Goal: Task Accomplishment & Management: Complete application form

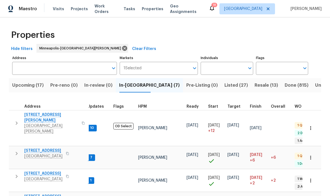
scroll to position [4, 4]
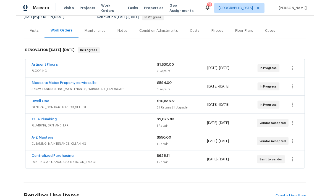
scroll to position [58, 0]
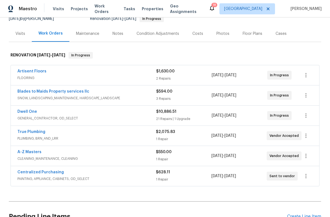
click at [32, 93] on link "Blades to Maids Property services llc" at bounding box center [53, 92] width 72 height 4
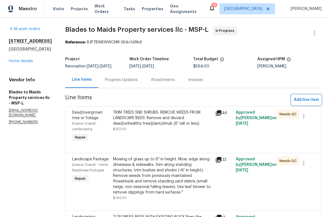
click at [303, 101] on span "Add line item" at bounding box center [306, 100] width 25 height 7
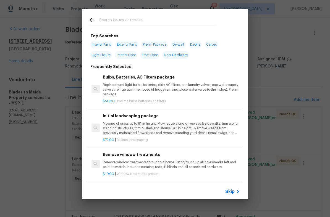
click at [107, 23] on input "text" at bounding box center [157, 21] width 117 height 8
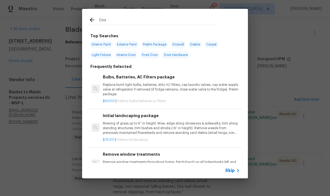
type input "Dead"
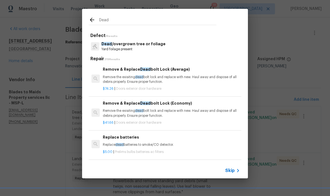
click at [115, 46] on p "Dead /overgrown tree or foliage" at bounding box center [134, 44] width 64 height 6
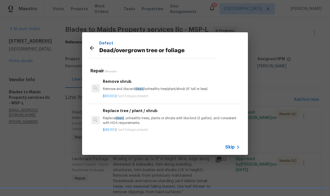
click at [110, 86] on div "Remove shrub Remove and discard dead /unhealthy tree/plant/shrub (6' tall or le…" at bounding box center [171, 85] width 137 height 13
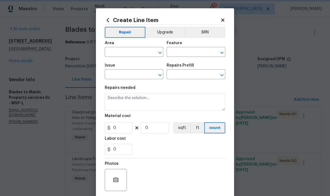
type input "Dead/overgrown tree or foliage"
type input "Remove shrub $50.00"
type textarea "Remove and discard dead/unhealthy tree/plant/shrub (6' tall or less)"
type input "50"
type input "1"
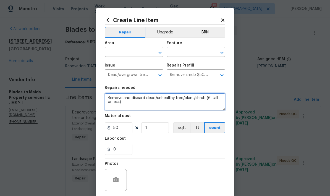
click at [106, 100] on textarea "Remove and discard dead/unhealthy tree/plant/shrub (6' tall or less)" at bounding box center [165, 102] width 121 height 18
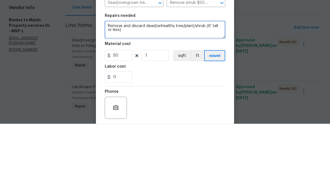
click at [123, 93] on textarea "Remove and discard dead/unhealthy tree/plant/shrub (6' tall or less)" at bounding box center [165, 102] width 121 height 18
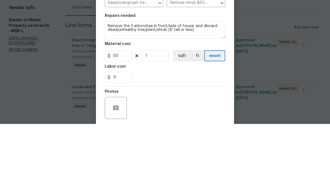
scroll to position [22, 0]
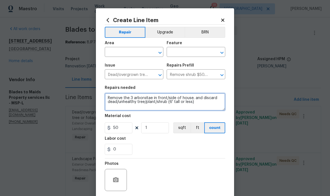
type textarea "Remove the 3 arborvitae in front/side of house. and discard dead/unhealthy tree…"
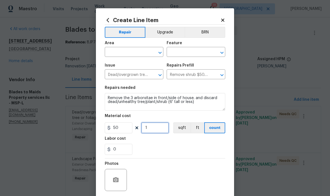
click at [151, 129] on input "1" at bounding box center [155, 128] width 28 height 11
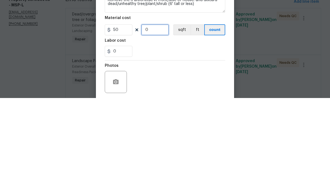
type input "3"
click at [121, 144] on input "0" at bounding box center [119, 149] width 28 height 11
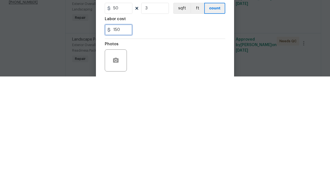
type input "150"
click at [172, 144] on div "150" at bounding box center [165, 149] width 121 height 11
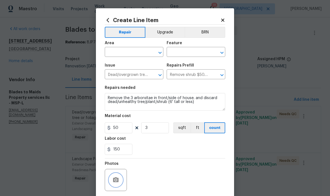
click at [114, 177] on button "button" at bounding box center [115, 180] width 13 height 13
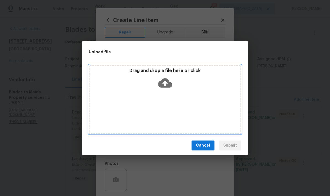
click at [189, 107] on div "Drag and drop a file here or click" at bounding box center [165, 99] width 153 height 69
click at [125, 99] on div "Drag and drop a file here or click" at bounding box center [165, 99] width 153 height 69
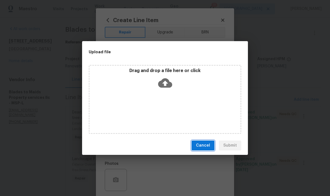
click at [193, 149] on button "Cancel" at bounding box center [203, 146] width 23 height 10
click at [192, 148] on div "Cancel Submit" at bounding box center [165, 145] width 166 height 19
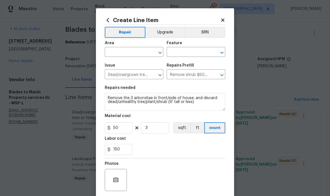
click at [110, 53] on input "text" at bounding box center [126, 52] width 43 height 9
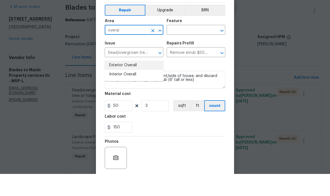
click at [112, 83] on li "Exterior Overall" at bounding box center [134, 87] width 59 height 9
type input "Exterior Overall"
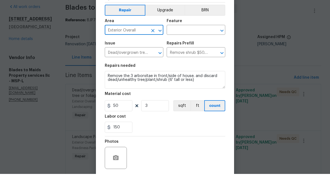
click at [174, 48] on input "text" at bounding box center [188, 52] width 43 height 9
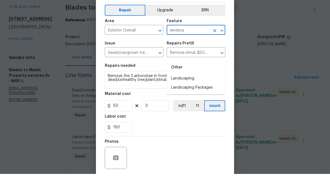
click at [176, 96] on li "Landscaping" at bounding box center [196, 100] width 59 height 9
type input "Landscaping"
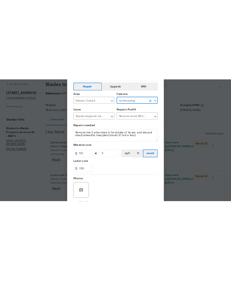
scroll to position [0, 0]
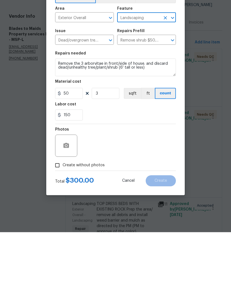
click at [55, 217] on input "Create without photos" at bounding box center [57, 229] width 11 height 11
checkbox input "true"
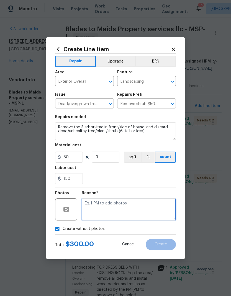
click at [89, 208] on textarea at bounding box center [129, 209] width 94 height 22
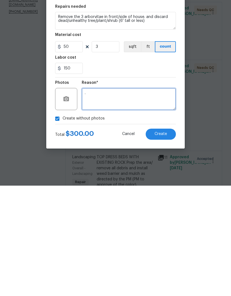
type textarea "."
click at [154, 217] on span "Create" at bounding box center [160, 244] width 12 height 4
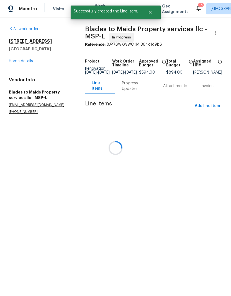
scroll to position [0, 0]
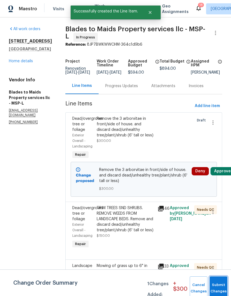
click at [216, 217] on button "Submit Changes" at bounding box center [218, 288] width 18 height 24
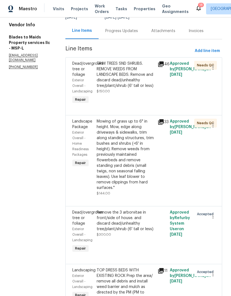
scroll to position [55, 0]
click at [98, 217] on div "TOP DRESS BEDS WITH EXISTING ROCK Prep the area/ remove all debris and install …" at bounding box center [126, 284] width 58 height 33
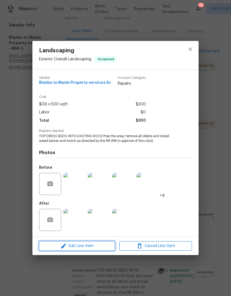
click at [79, 217] on span "Edit Line Item" at bounding box center [77, 246] width 72 height 7
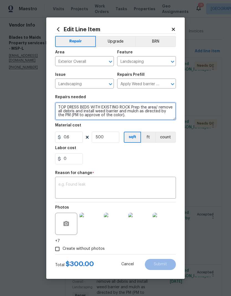
click at [116, 120] on textarea "TOP DRESS BEDS WITH EXISTING ROCK Prep the area/ remove all debris and install …" at bounding box center [115, 111] width 121 height 18
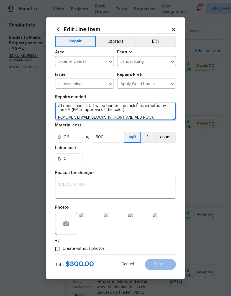
type textarea "TOP DRESS BEDS WITH EXISTING ROCK Prep the area/ remove all debris and install …"
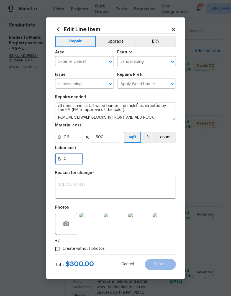
click at [68, 160] on input "0" at bounding box center [69, 158] width 28 height 11
type input "150"
click at [124, 159] on div "150" at bounding box center [115, 158] width 121 height 11
click at [61, 187] on textarea at bounding box center [115, 189] width 114 height 12
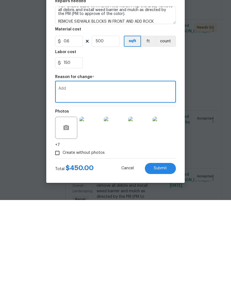
type textarea "Add"
click at [155, 217] on button "Submit" at bounding box center [160, 264] width 31 height 11
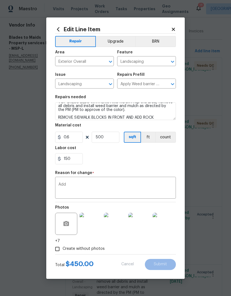
type textarea "TOP DRESS BEDS WITH EXISTING ROCK Prep the area/ remove all debris and install …"
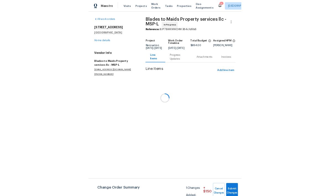
scroll to position [0, 0]
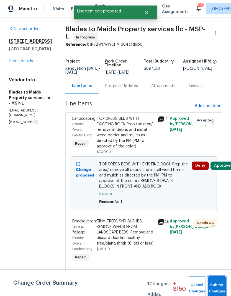
click at [217, 217] on button "Submit Changes" at bounding box center [217, 288] width 18 height 24
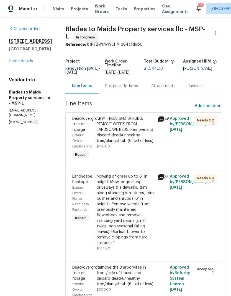
click at [17, 63] on link "Home details" at bounding box center [21, 61] width 24 height 4
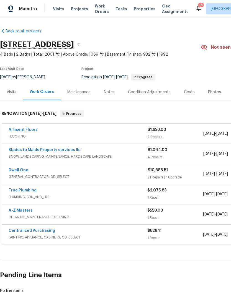
click at [20, 175] on span "GENERAL_CONTRACTOR, OD_SELECT" at bounding box center [78, 177] width 139 height 6
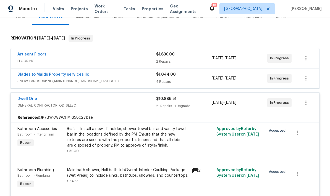
scroll to position [77, 0]
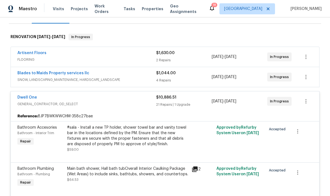
click at [27, 104] on span "GENERAL_CONTRACTOR, OD_SELECT" at bounding box center [86, 105] width 139 height 6
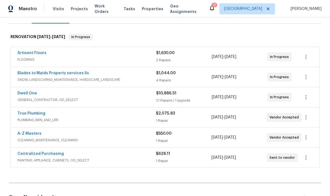
click at [20, 94] on link "Dwell One" at bounding box center [27, 94] width 20 height 4
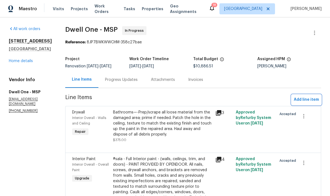
click at [299, 98] on span "Add line item" at bounding box center [306, 100] width 25 height 7
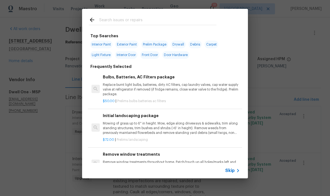
click at [103, 24] on input "text" at bounding box center [157, 21] width 117 height 8
type input "Gutters"
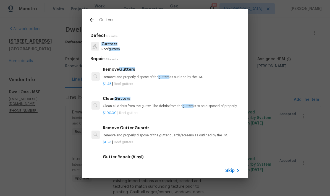
click at [105, 44] on span "Gutters" at bounding box center [110, 44] width 16 height 4
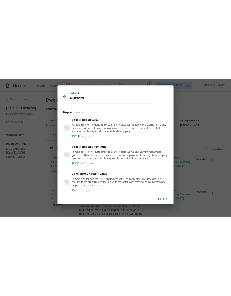
scroll to position [89, 0]
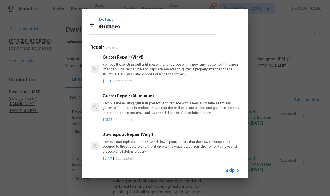
click at [113, 112] on p "Remove the existing gutter (if present) and replace with a new aluminum seamles…" at bounding box center [171, 108] width 137 height 14
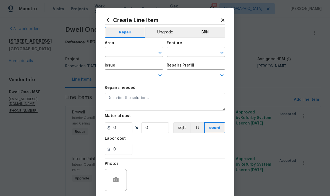
type input "[PERSON_NAME] and Trim"
type input "Gutters"
type input "Gutter Repair (Aluminum) $13.35"
type textarea "Remove the existing gutter (if present) and replace with a new aluminum seamles…"
type input "13.35"
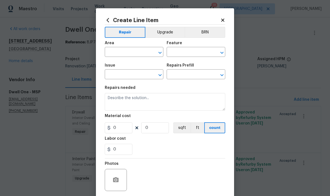
type input "1"
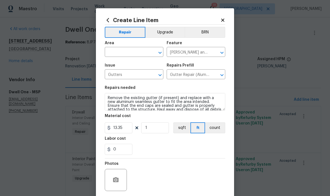
click at [116, 55] on input "text" at bounding box center [126, 52] width 43 height 9
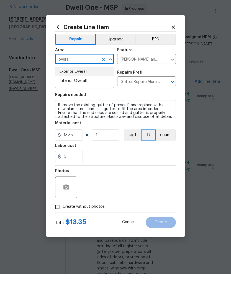
click at [65, 89] on li "Exterior Overall" at bounding box center [84, 93] width 59 height 9
type input "Exterior Overall"
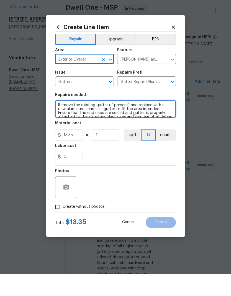
click at [57, 122] on textarea "Remove the existing gutter (if present) and replace with a new aluminum seamles…" at bounding box center [115, 131] width 121 height 18
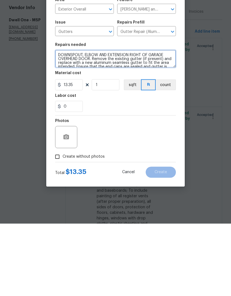
type textarea "DOWNSPOUT, ELBOW AND EXTENSION RIGHT OF GARAGE OVERHEAD DOOR. Remove the existi…"
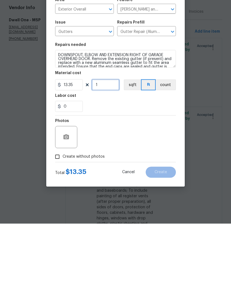
click at [103, 152] on input "1" at bounding box center [106, 157] width 28 height 11
click at [102, 152] on input "1" at bounding box center [106, 157] width 28 height 11
type input "3"
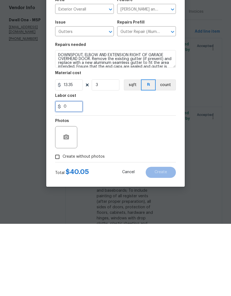
click at [70, 173] on input "0" at bounding box center [69, 178] width 28 height 11
type input "30"
click at [107, 188] on div "Photos" at bounding box center [115, 206] width 121 height 36
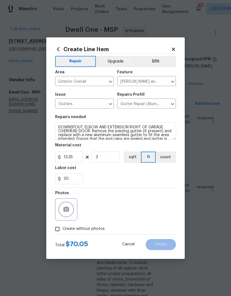
click at [59, 211] on button "button" at bounding box center [65, 209] width 13 height 13
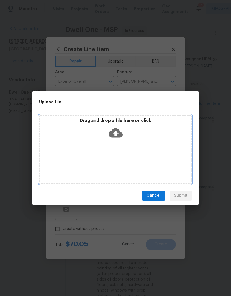
click at [68, 154] on div "Drag and drop a file here or click" at bounding box center [115, 149] width 153 height 69
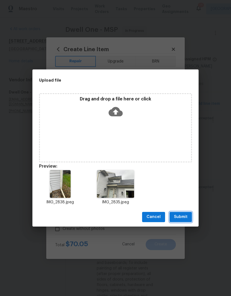
click at [179, 217] on span "Submit" at bounding box center [181, 217] width 14 height 7
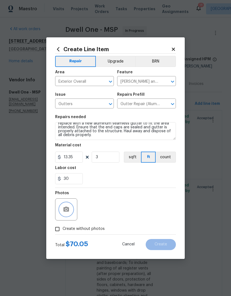
scroll to position [12, 0]
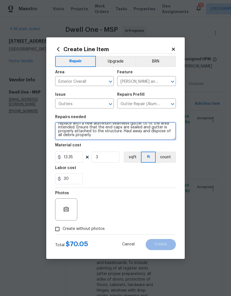
click at [93, 136] on textarea "DOWNSPOUT, ELBOW AND EXTENSION RIGHT OF GARAGE OVERHEAD DOOR. Remove the existi…" at bounding box center [115, 131] width 121 height 18
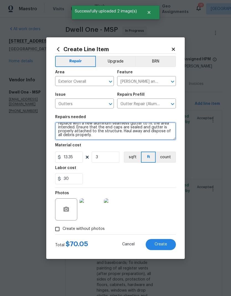
scroll to position [19, 0]
click at [60, 137] on textarea "DOWNSPOUT, ELBOW AND EXTENSION RIGHT OF GARAGE OVERHEAD DOOR. Remove the existi…" at bounding box center [115, 131] width 121 height 18
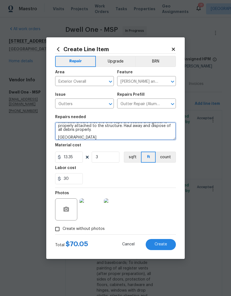
scroll to position [17, 0]
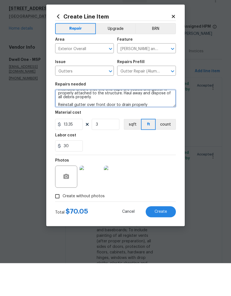
type textarea "DOWNSPOUT, ELBOW AND EXTENSION RIGHT OF GARAGE OVERHEAD DOOR. Remove the existi…"
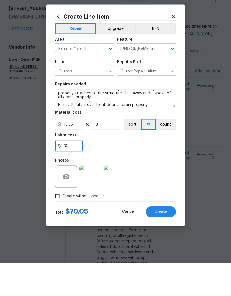
click at [64, 173] on input "30" at bounding box center [69, 178] width 28 height 11
click at [71, 173] on input "30" at bounding box center [69, 178] width 28 height 11
type input "3"
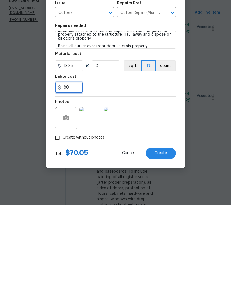
type input "80"
click at [158, 217] on span "Create" at bounding box center [160, 244] width 12 height 4
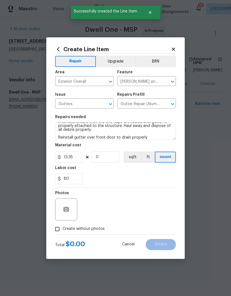
scroll to position [0, 0]
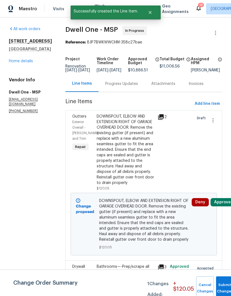
click at [13, 63] on link "Home details" at bounding box center [21, 61] width 24 height 4
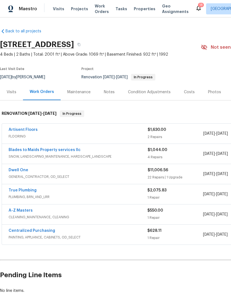
click at [15, 151] on link "Blades to Maids Property services llc" at bounding box center [45, 150] width 72 height 4
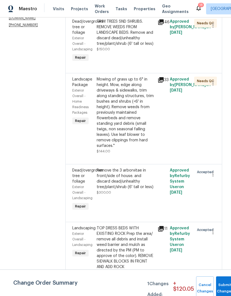
scroll to position [74, 0]
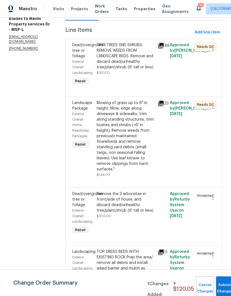
click at [98, 61] on div "TRIM TREES SND SHRUBS. REMOVE WEEDS FROM LANDSCAPE BEDS. Remove and discard dea…" at bounding box center [126, 56] width 58 height 28
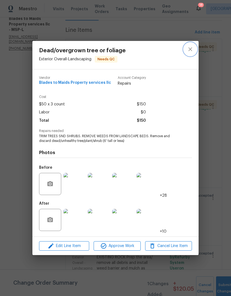
click at [191, 48] on icon "close" at bounding box center [190, 49] width 4 height 4
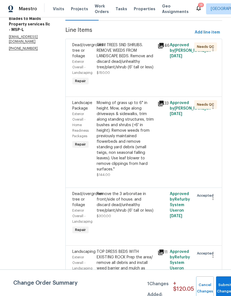
click at [101, 193] on div "Remove the 3 arborvitae in front/side of house. and discard dead/unhealthy tree…" at bounding box center [126, 202] width 58 height 22
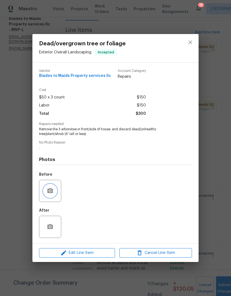
click at [44, 191] on button "button" at bounding box center [49, 190] width 13 height 13
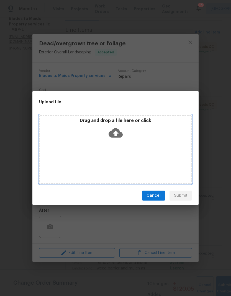
click at [90, 150] on div "Drag and drop a file here or click" at bounding box center [115, 149] width 153 height 69
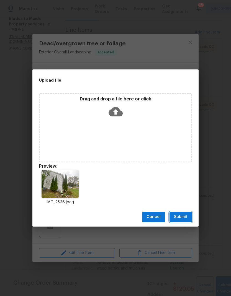
click at [179, 217] on span "Submit" at bounding box center [181, 217] width 14 height 7
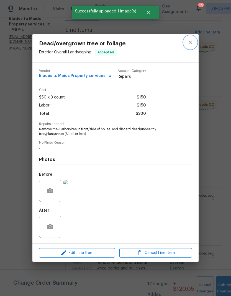
click at [186, 40] on button "close" at bounding box center [189, 42] width 13 height 13
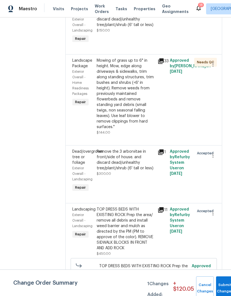
scroll to position [116, 0]
click at [97, 215] on div "TOP DRESS BEDS WITH EXISTING ROCK Prep the area/ remove all debris and install …" at bounding box center [126, 229] width 58 height 44
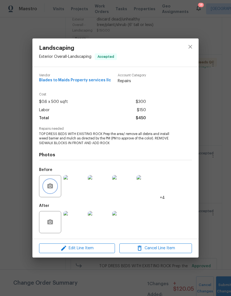
click at [47, 183] on icon "button" at bounding box center [50, 186] width 7 height 7
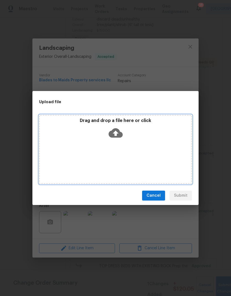
click at [63, 147] on div "Drag and drop a file here or click" at bounding box center [115, 149] width 153 height 69
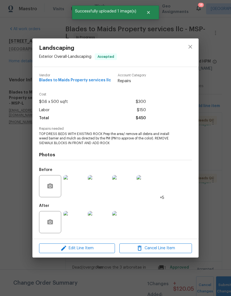
scroll to position [116, 0]
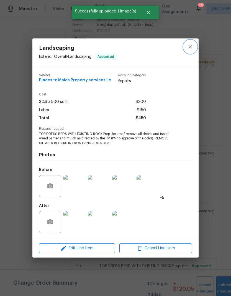
click at [189, 43] on icon "close" at bounding box center [190, 46] width 7 height 7
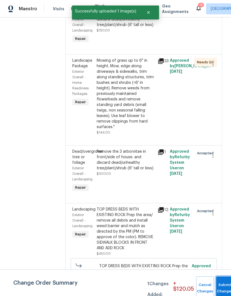
click at [219, 285] on button "Submit Changes" at bounding box center [225, 288] width 18 height 24
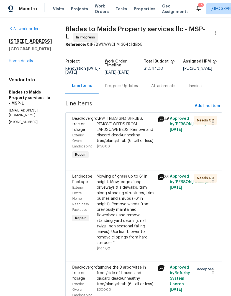
scroll to position [0, 0]
click at [10, 63] on link "Home details" at bounding box center [21, 61] width 24 height 4
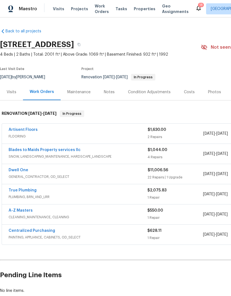
click at [15, 170] on link "Dwell One" at bounding box center [19, 170] width 20 height 4
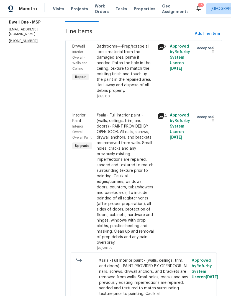
scroll to position [76, 0]
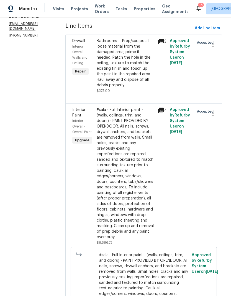
click at [105, 173] on div "#sala - Full Interior paint - (walls, ceilings, trim, and doors) - PAINT PROVID…" at bounding box center [126, 173] width 58 height 133
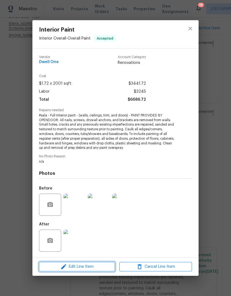
click at [82, 267] on span "Edit Line Item" at bounding box center [77, 266] width 72 height 7
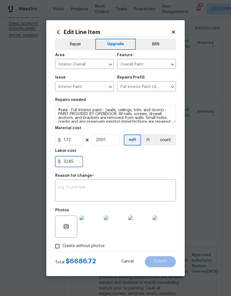
click at [74, 160] on input "3245" at bounding box center [69, 161] width 28 height 11
type input "3"
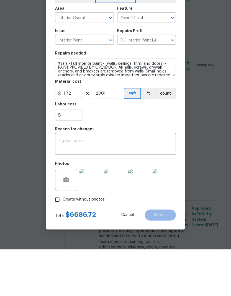
click at [61, 185] on textarea at bounding box center [115, 191] width 114 height 12
type input "0"
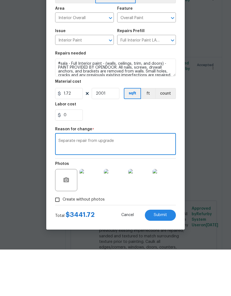
scroll to position [22, 0]
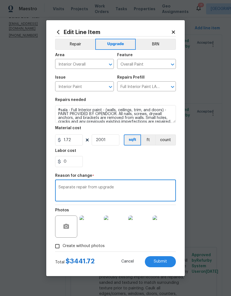
type textarea "Separate repair from upgrade"
click at [157, 261] on span "Submit" at bounding box center [160, 261] width 13 height 4
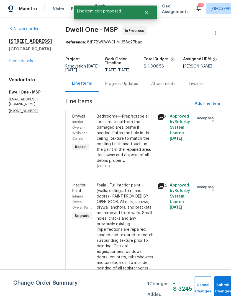
scroll to position [0, 0]
click at [201, 100] on span "Add line item" at bounding box center [206, 103] width 25 height 7
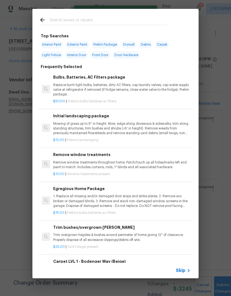
click at [55, 22] on input "text" at bounding box center [108, 21] width 117 height 8
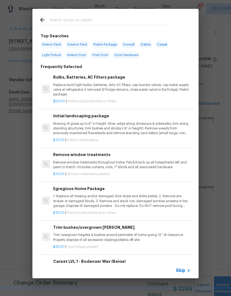
click at [50, 45] on span "Interior Paint" at bounding box center [51, 45] width 22 height 8
type input "Interior Paint"
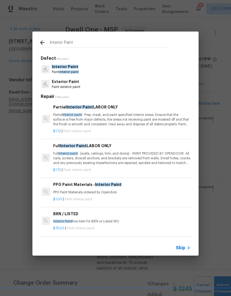
click at [94, 119] on p "Partial Interior paint - Prep, mask, and paint specified interior areas. Ensure…" at bounding box center [121, 120] width 137 height 14
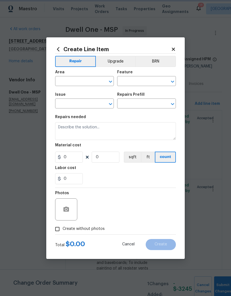
type input "Overall Paint"
type input "Interior Paint"
type input "Partial Interior Paint LABOR ONLY $1.72"
type textarea "Partial Interior paint - Prep, mask, and paint specified interior areas. Ensure…"
type input "1.72"
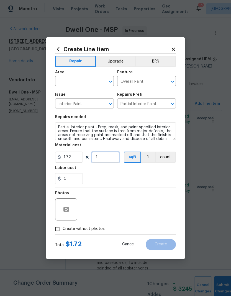
click at [101, 158] on input "1" at bounding box center [106, 157] width 28 height 11
type input "1869"
click at [99, 172] on div "Labor cost" at bounding box center [115, 169] width 121 height 7
click at [64, 207] on icon "button" at bounding box center [66, 209] width 7 height 7
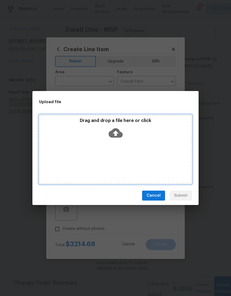
click at [98, 150] on div "Drag and drop a file here or click" at bounding box center [115, 149] width 153 height 69
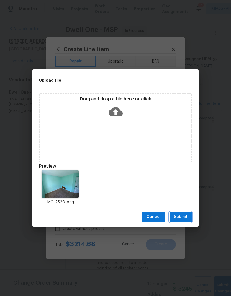
click at [178, 221] on button "Submit" at bounding box center [180, 217] width 22 height 10
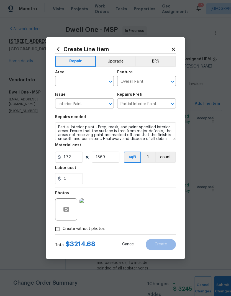
click at [63, 81] on input "text" at bounding box center [76, 81] width 43 height 9
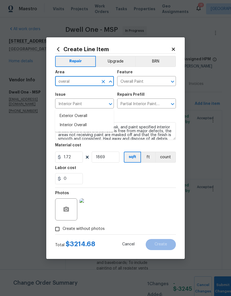
click at [64, 121] on li "Interior Overall" at bounding box center [84, 125] width 59 height 9
type input "Interior Overall"
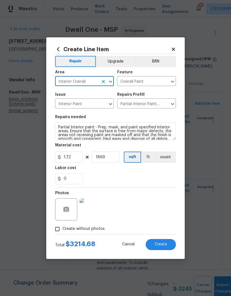
click at [156, 244] on span "Create" at bounding box center [160, 244] width 12 height 4
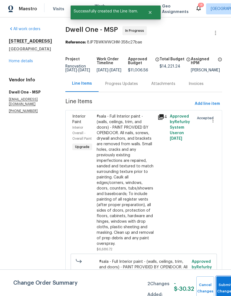
click at [217, 285] on button "Submit Changes" at bounding box center [225, 288] width 18 height 24
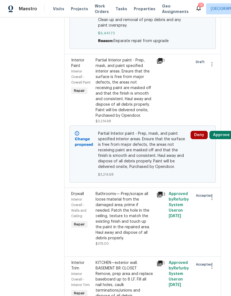
scroll to position [421, 1]
click at [105, 191] on div "Bathrooms—-Prep/scrape all loose material from the damaged area; prime if neede…" at bounding box center [124, 216] width 58 height 50
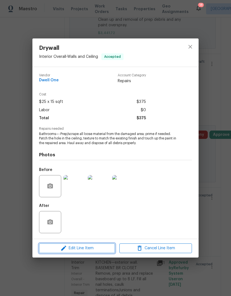
click at [77, 247] on span "Edit Line Item" at bounding box center [77, 248] width 72 height 7
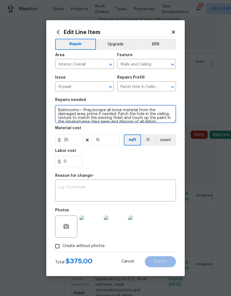
click at [80, 109] on textarea "Bathrooms—-Prep/scrape all loose material from the damaged area; prime if neede…" at bounding box center [115, 114] width 121 height 18
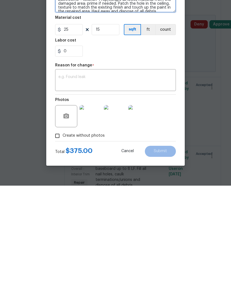
scroll to position [4, 0]
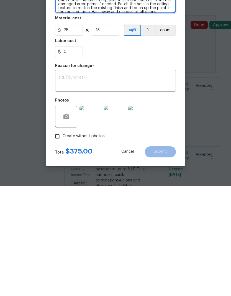
type textarea "Bathrooms + Kitchen -Prep/scrape all loose material from the damaged area; prim…"
click at [66, 156] on input "0" at bounding box center [69, 161] width 28 height 11
type input "150"
click at [62, 185] on textarea at bounding box center [115, 191] width 114 height 12
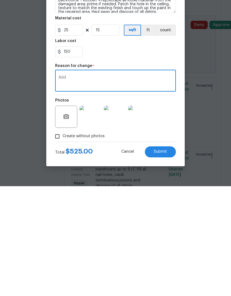
type textarea "Add"
click at [157, 259] on span "Submit" at bounding box center [160, 261] width 13 height 4
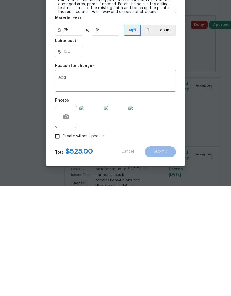
scroll to position [22, 0]
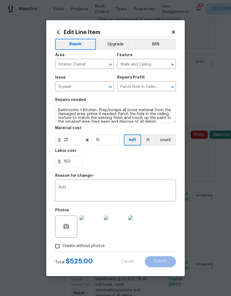
type textarea "Bathrooms—-Prep/scrape all loose material from the damaged area; prime if neede…"
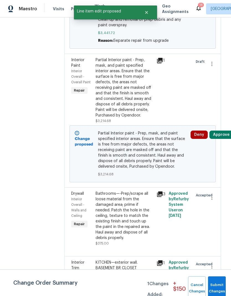
scroll to position [0, 0]
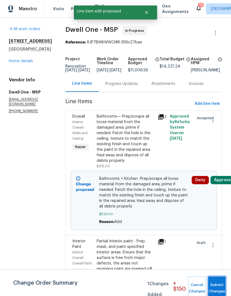
click at [219, 284] on button "Submit Changes" at bounding box center [217, 288] width 18 height 24
